Goal: Information Seeking & Learning: Find contact information

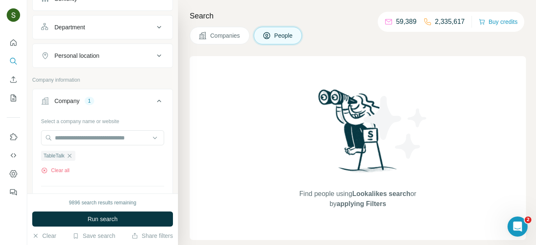
scroll to position [110, 0]
click at [58, 167] on button "Clear all" at bounding box center [55, 170] width 28 height 8
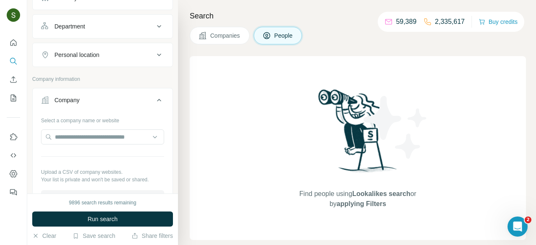
click at [232, 41] on button "Companies" at bounding box center [220, 36] width 60 height 18
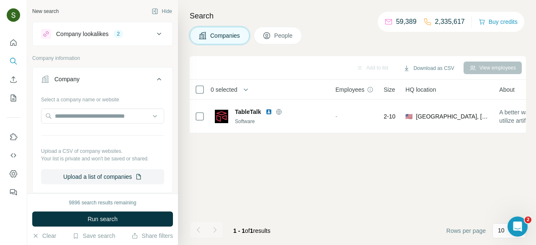
click at [123, 38] on div "2" at bounding box center [119, 34] width 10 height 8
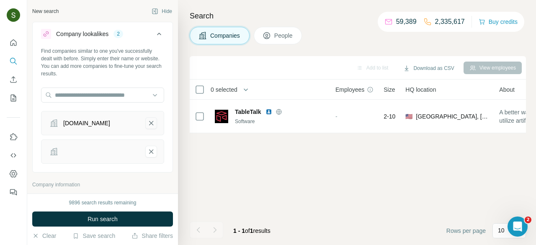
click at [153, 123] on icon "systemo.it-remove-button" at bounding box center [151, 123] width 8 height 8
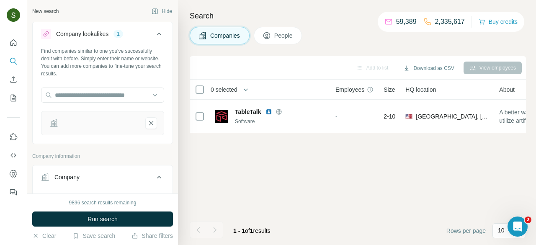
click at [153, 123] on icon "-remove-button" at bounding box center [151, 123] width 8 height 8
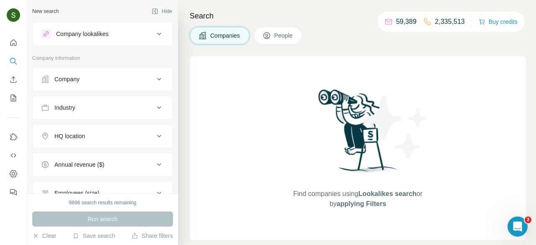
click at [145, 80] on div "Company" at bounding box center [97, 79] width 113 height 8
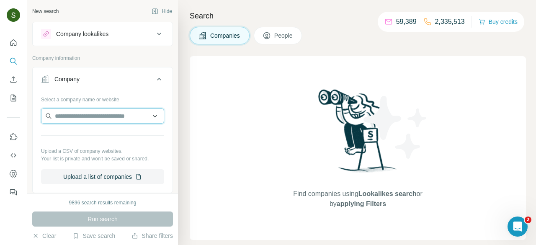
click at [122, 116] on input "text" at bounding box center [102, 116] width 123 height 15
paste input "*********"
type input "*********"
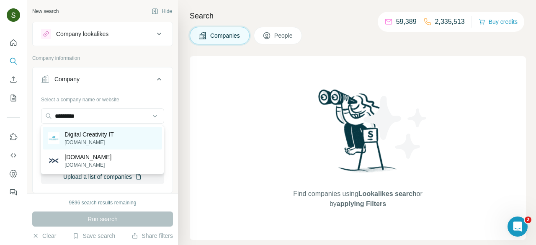
click at [110, 140] on p "dc.net.sa" at bounding box center [89, 143] width 49 height 8
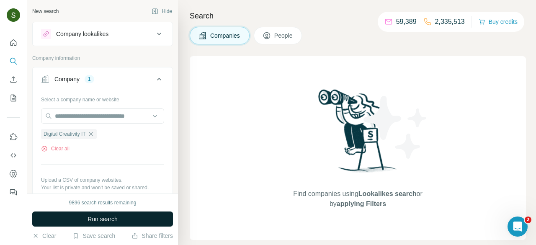
click at [109, 216] on span "Run search" at bounding box center [103, 219] width 30 height 8
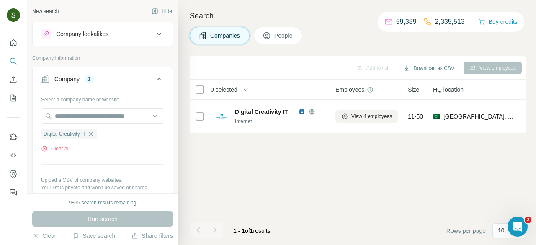
click at [287, 31] on span "People" at bounding box center [283, 35] width 19 height 8
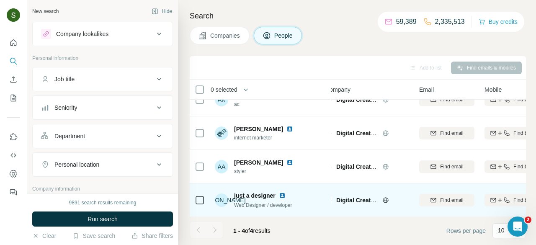
scroll to position [17, 11]
click at [285, 195] on img at bounding box center [282, 195] width 7 height 7
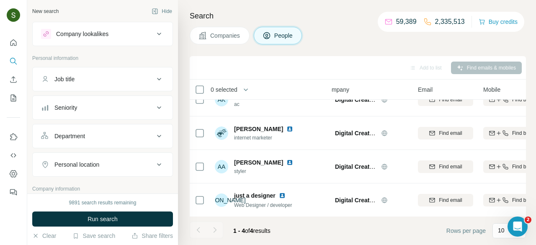
click at [222, 34] on span "Companies" at bounding box center [225, 35] width 31 height 8
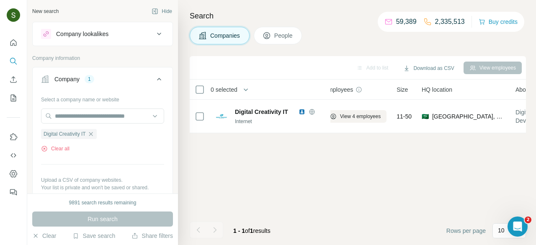
scroll to position [0, 11]
click at [61, 146] on button "Clear all" at bounding box center [55, 149] width 28 height 8
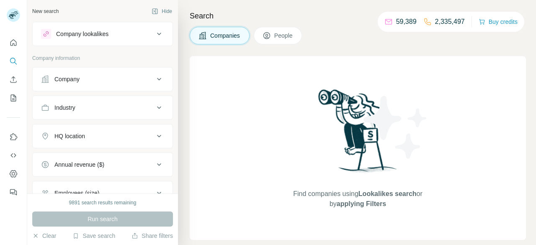
click at [123, 85] on button "Company" at bounding box center [103, 79] width 140 height 20
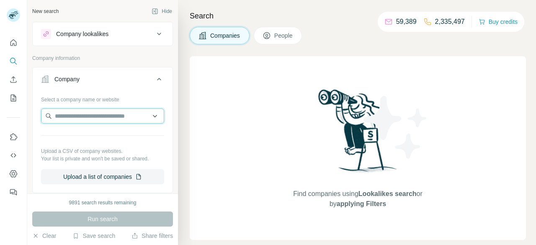
click at [110, 118] on input "text" at bounding box center [102, 116] width 123 height 15
paste input "********"
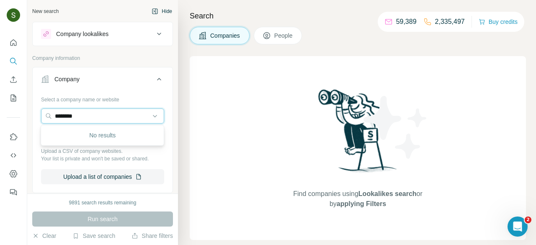
type input "********"
click at [120, 116] on input "********" at bounding box center [102, 116] width 123 height 15
paste input "*********"
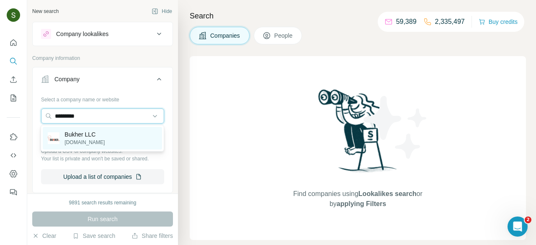
type input "*********"
click at [113, 138] on div "Bukher LLC bukher.io" at bounding box center [102, 138] width 119 height 23
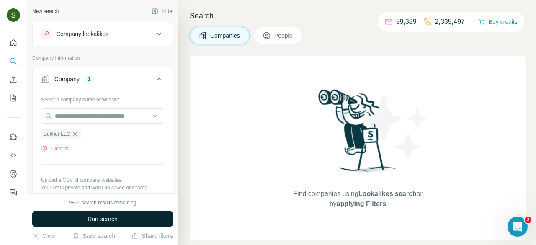
click at [127, 216] on button "Run search" at bounding box center [102, 219] width 141 height 15
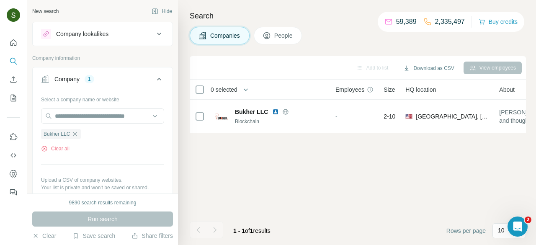
click at [289, 39] on span "People" at bounding box center [283, 35] width 19 height 8
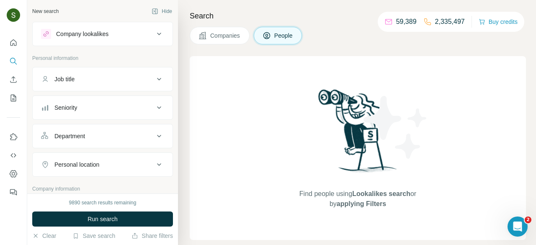
click at [212, 43] on button "Companies" at bounding box center [220, 36] width 60 height 18
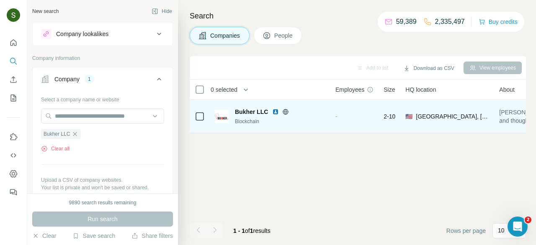
scroll to position [0, 48]
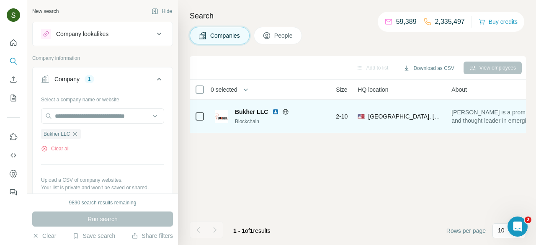
click at [274, 111] on img at bounding box center [275, 112] width 7 height 7
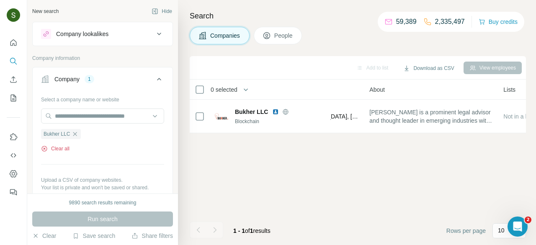
click at [66, 151] on button "Clear all" at bounding box center [55, 149] width 28 height 8
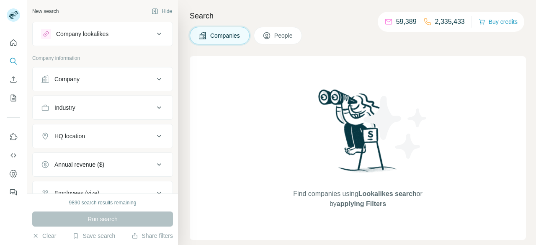
click at [142, 83] on button "Company" at bounding box center [103, 79] width 140 height 20
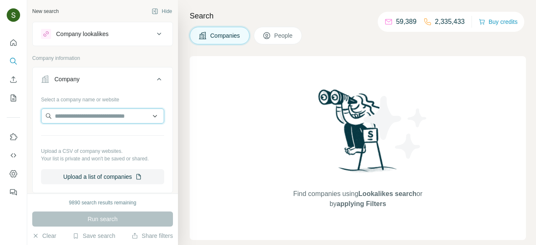
click at [112, 118] on input "text" at bounding box center [102, 116] width 123 height 15
paste input "**********"
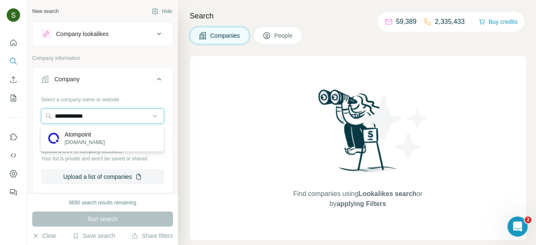
type input "**********"
click at [85, 138] on p "Atompoint" at bounding box center [85, 134] width 40 height 8
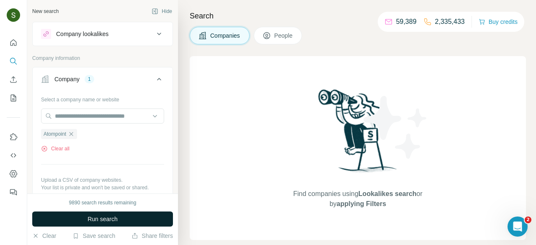
click at [123, 216] on button "Run search" at bounding box center [102, 219] width 141 height 15
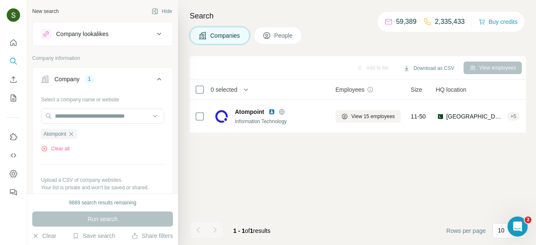
click at [287, 33] on span "People" at bounding box center [283, 35] width 19 height 8
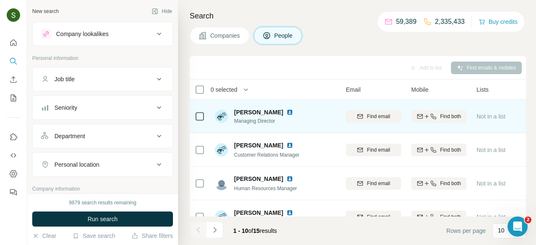
scroll to position [0, 81]
click at [436, 117] on icon "button" at bounding box center [435, 116] width 7 height 7
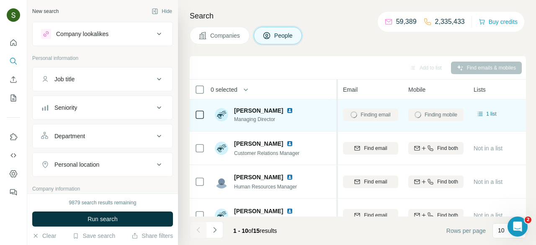
scroll to position [2, 87]
click at [287, 111] on img at bounding box center [290, 110] width 7 height 7
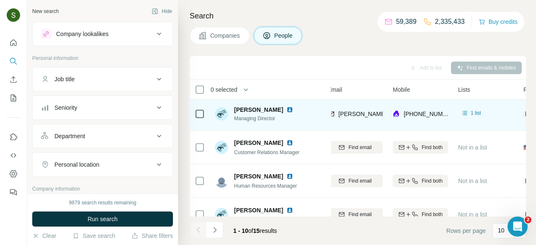
scroll to position [3, 102]
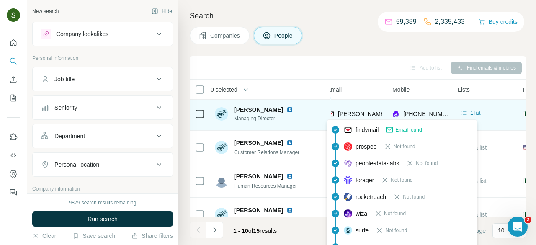
click at [368, 113] on span "sumair.s@atompoint.com" at bounding box center [411, 114] width 147 height 7
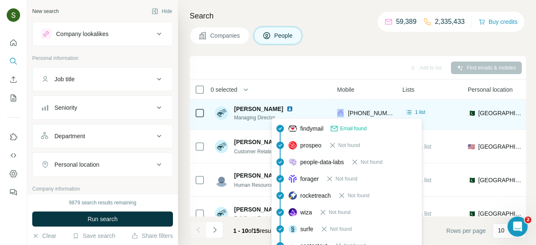
scroll to position [3, 158]
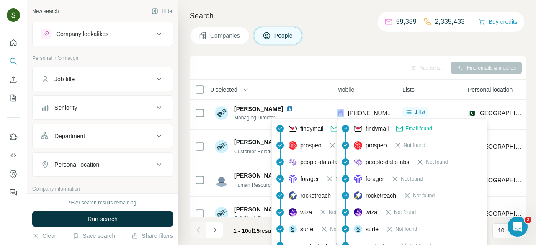
click at [366, 112] on span "+923360836785" at bounding box center [374, 113] width 53 height 7
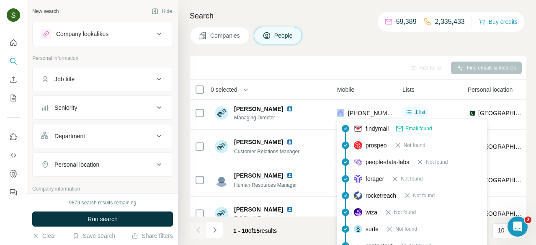
click at [366, 112] on span "+923360836785" at bounding box center [374, 113] width 53 height 7
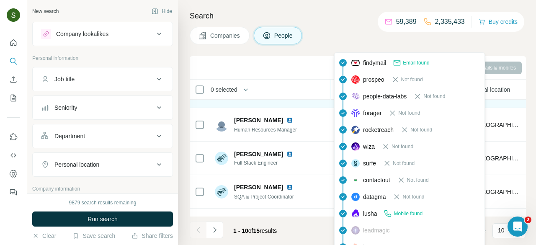
scroll to position [72, 160]
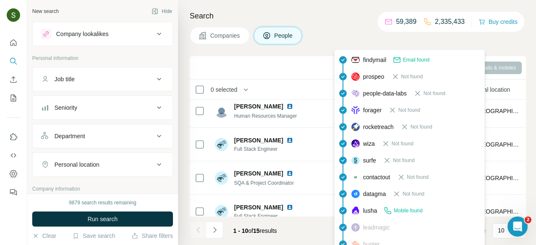
click at [301, 60] on div "Add to list Find emails & mobiles" at bounding box center [358, 67] width 328 height 15
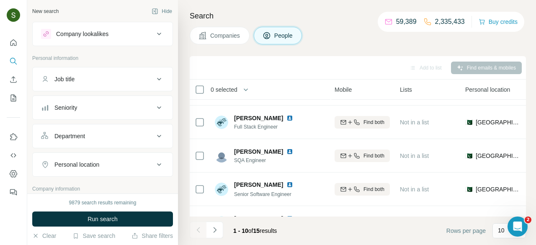
scroll to position [218, 160]
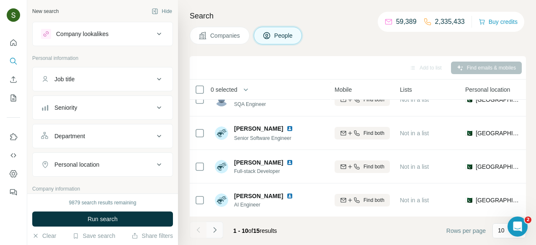
click at [214, 230] on icon "Navigate to next page" at bounding box center [215, 230] width 8 height 8
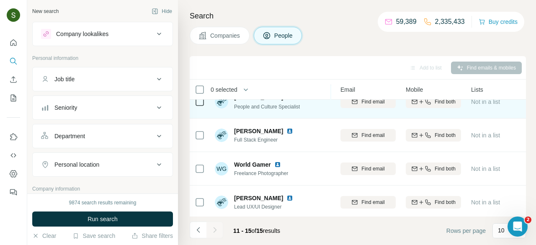
scroll to position [50, 89]
